Goal: Transaction & Acquisition: Purchase product/service

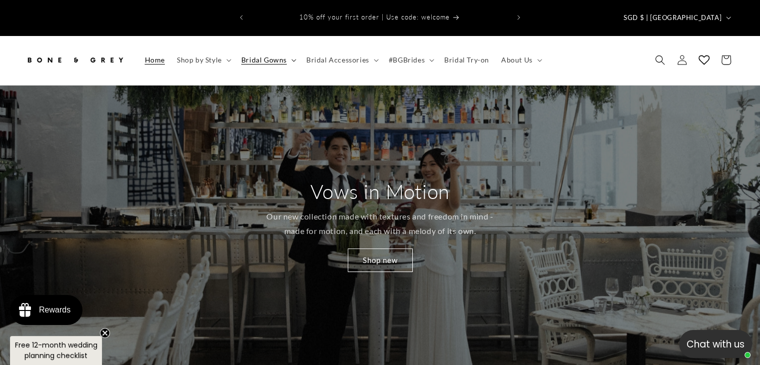
click at [249, 55] on span "Bridal Gowns" at bounding box center [263, 59] width 45 height 9
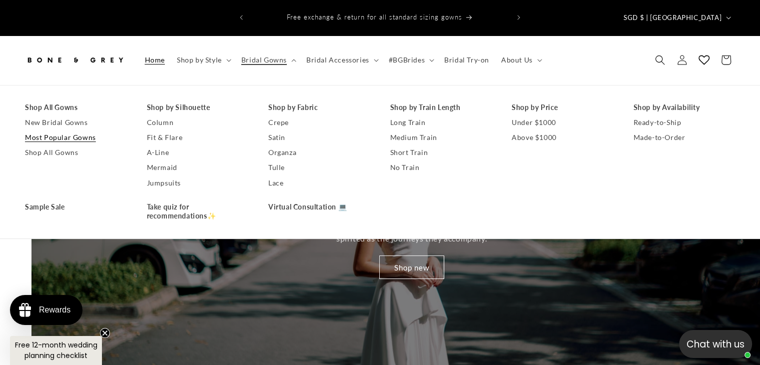
scroll to position [0, 759]
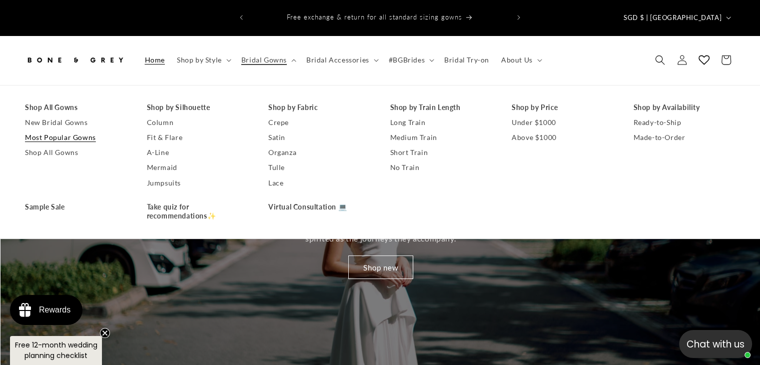
click at [64, 130] on link "Most Popular Gowns" at bounding box center [76, 137] width 102 height 15
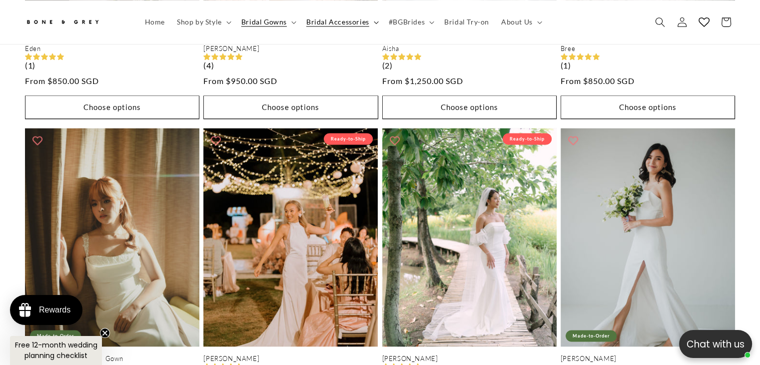
scroll to position [0, 259]
click at [280, 22] on span "Bridal Gowns" at bounding box center [263, 21] width 45 height 9
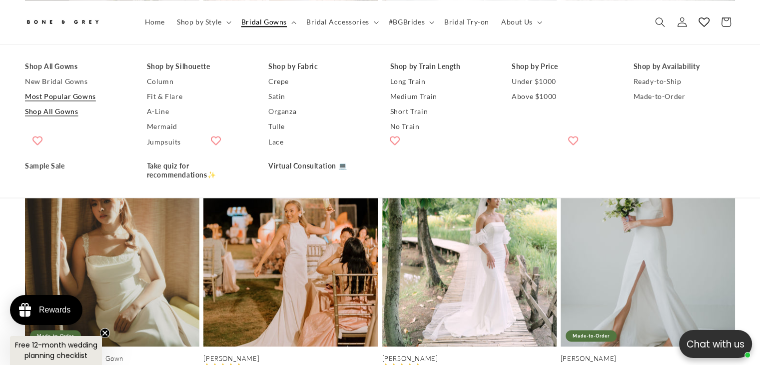
click at [72, 116] on link "Shop All Gowns" at bounding box center [76, 111] width 102 height 15
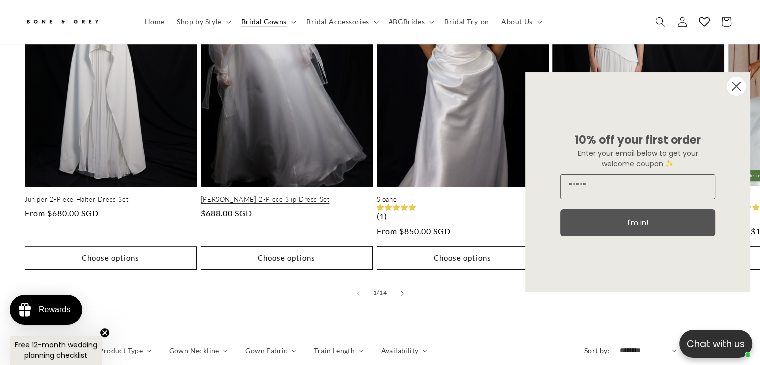
scroll to position [794, 0]
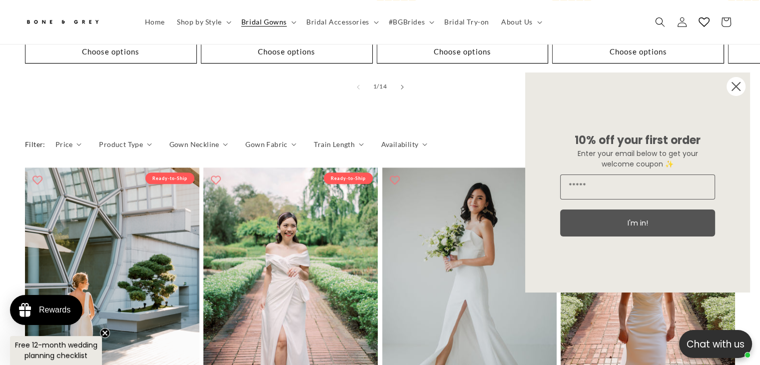
click at [729, 88] on circle "Close dialog" at bounding box center [735, 86] width 19 height 19
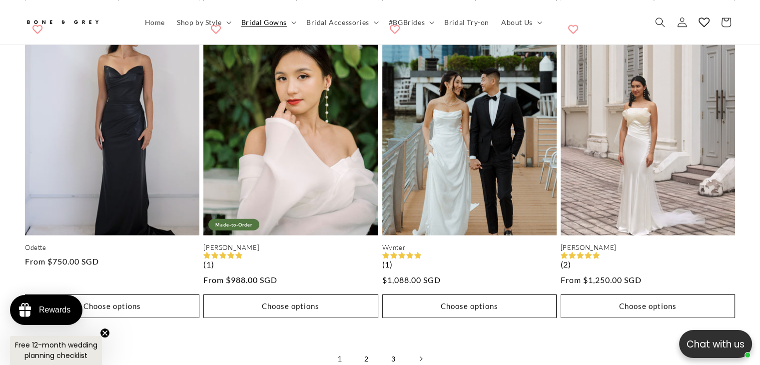
scroll to position [2591, 0]
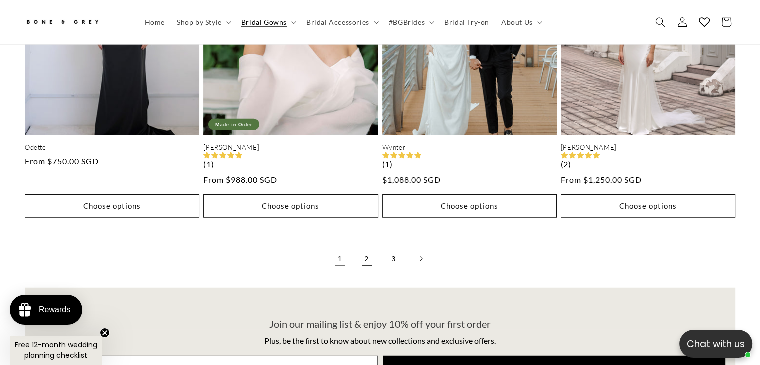
click at [364, 248] on link "2" at bounding box center [367, 259] width 22 height 22
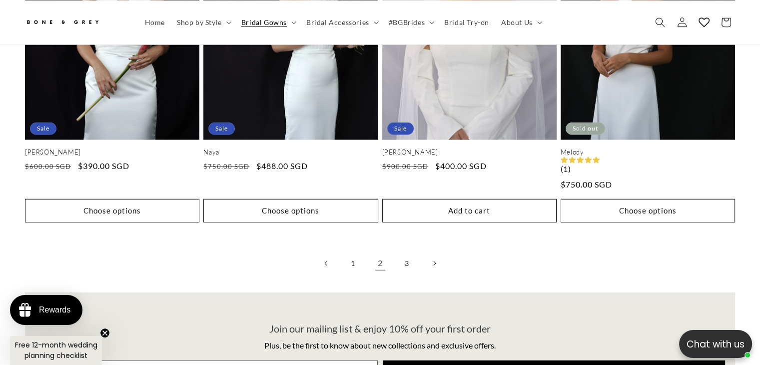
scroll to position [2741, 0]
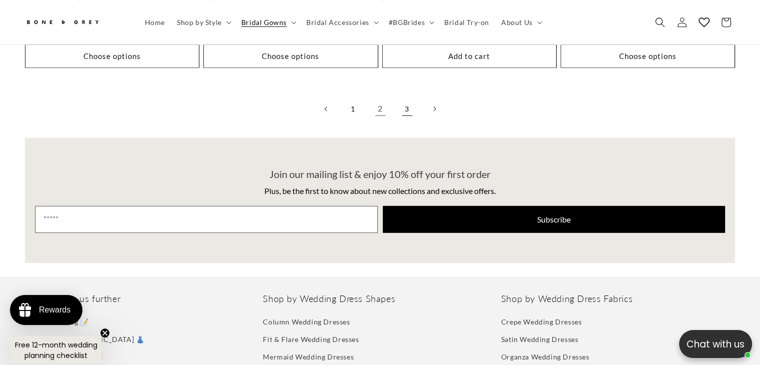
click at [412, 98] on link "3" at bounding box center [407, 109] width 22 height 22
